Goal: Consume media (video, audio)

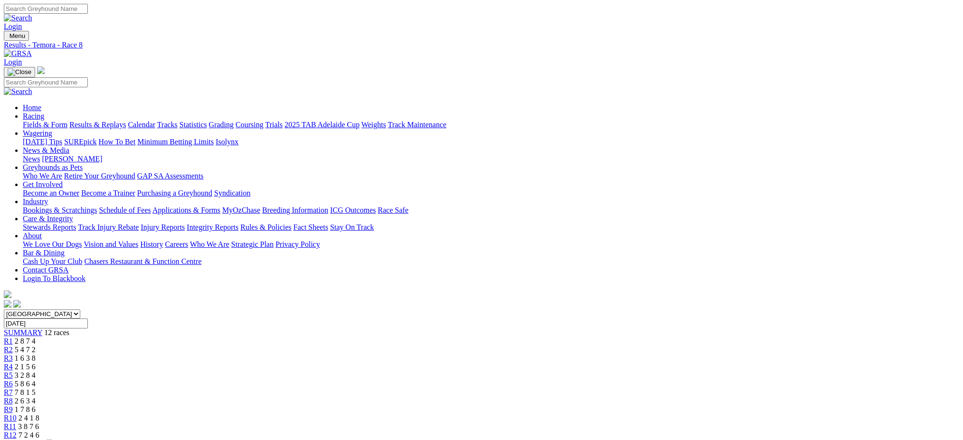
click at [126, 121] on link "Results & Replays" at bounding box center [97, 125] width 57 height 8
click at [80, 310] on select "[GEOGRAPHIC_DATA] [GEOGRAPHIC_DATA] [GEOGRAPHIC_DATA] [GEOGRAPHIC_DATA] [GEOGRA…" at bounding box center [42, 314] width 76 height 9
select select "[GEOGRAPHIC_DATA]"
click at [80, 310] on select "[GEOGRAPHIC_DATA] [GEOGRAPHIC_DATA] [GEOGRAPHIC_DATA] [GEOGRAPHIC_DATA] [GEOGRA…" at bounding box center [42, 314] width 76 height 9
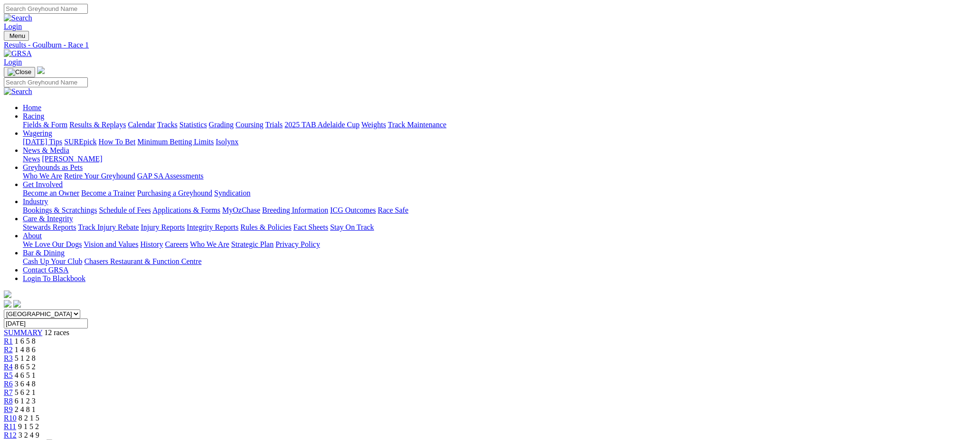
click at [756, 431] on div "R12 3 2 4 9" at bounding box center [481, 435] width 955 height 9
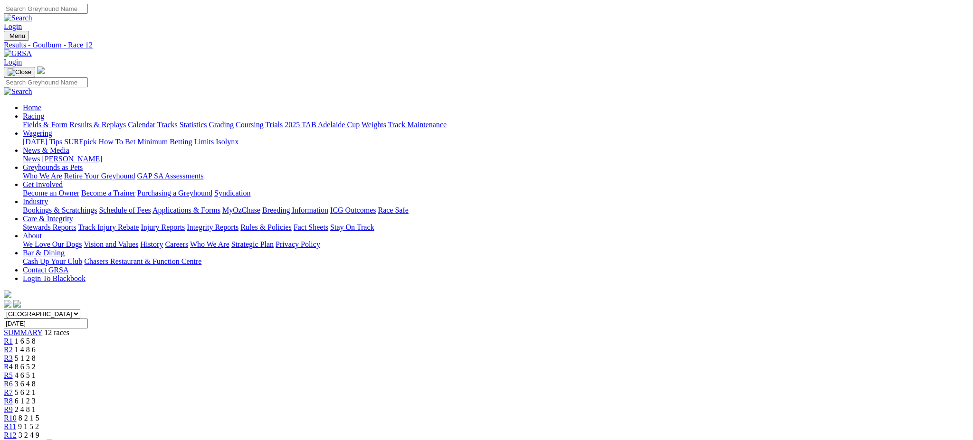
drag, startPoint x: 443, startPoint y: 188, endPoint x: 434, endPoint y: 188, distance: 9.0
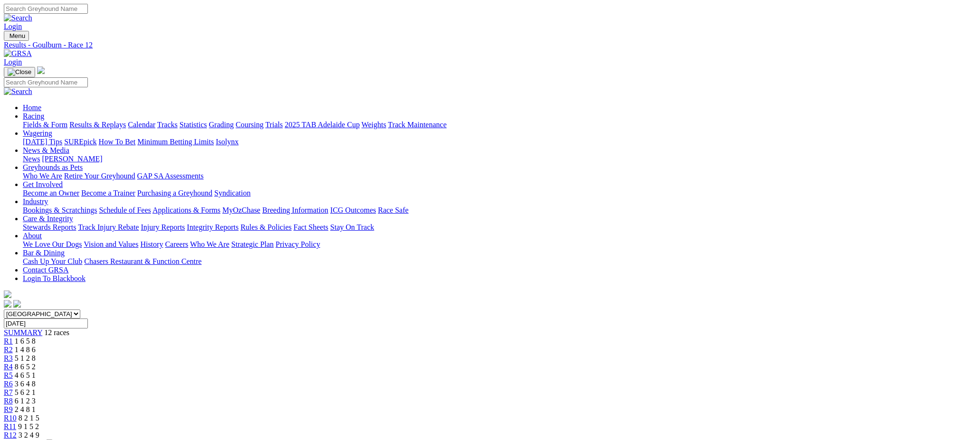
drag, startPoint x: 95, startPoint y: 110, endPoint x: 112, endPoint y: 113, distance: 17.8
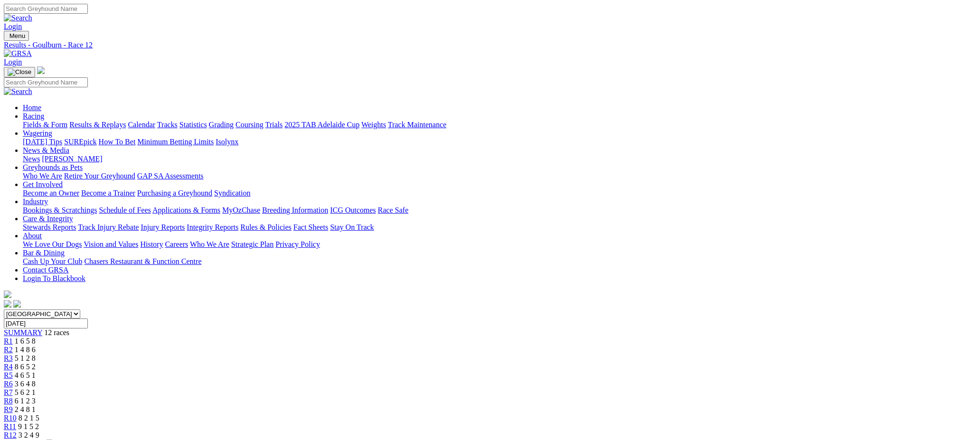
drag, startPoint x: 208, startPoint y: 67, endPoint x: 189, endPoint y: 42, distance: 31.6
click at [126, 121] on link "Results & Replays" at bounding box center [97, 125] width 57 height 8
